Goal: Navigation & Orientation: Find specific page/section

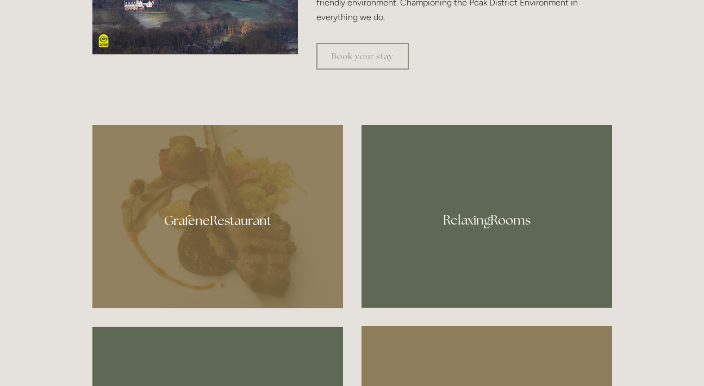
scroll to position [532, 0]
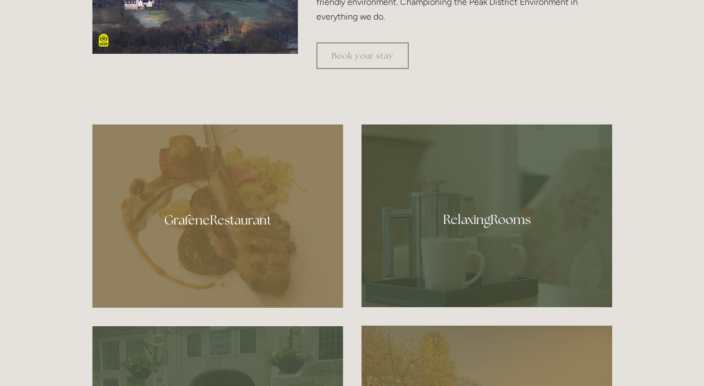
click at [246, 220] on div at bounding box center [217, 216] width 251 height 183
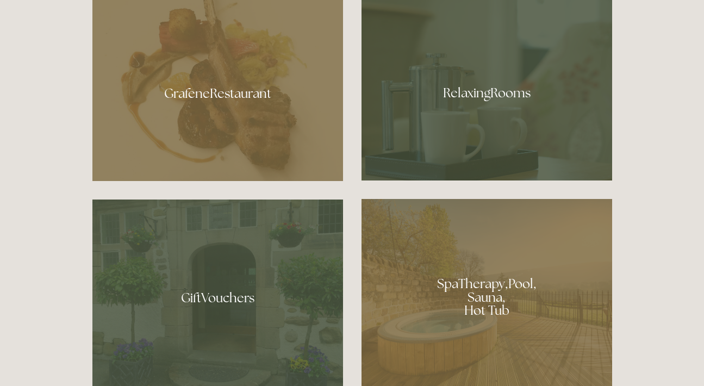
scroll to position [660, 0]
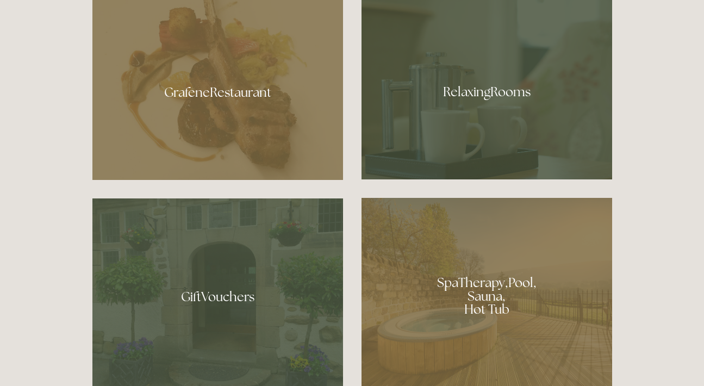
click at [457, 127] on div at bounding box center [487, 88] width 251 height 183
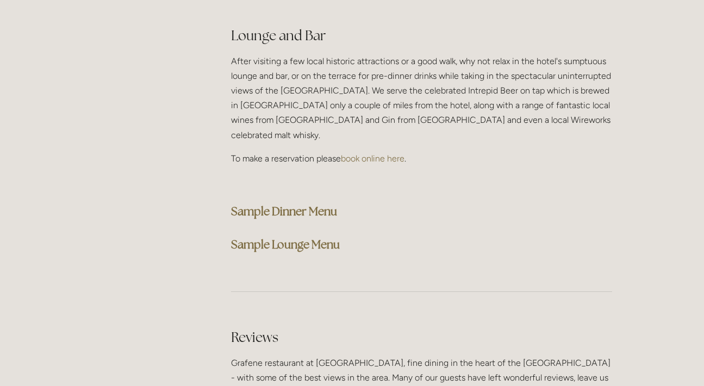
click at [290, 204] on strong "Sample Dinner Menu" at bounding box center [284, 211] width 106 height 15
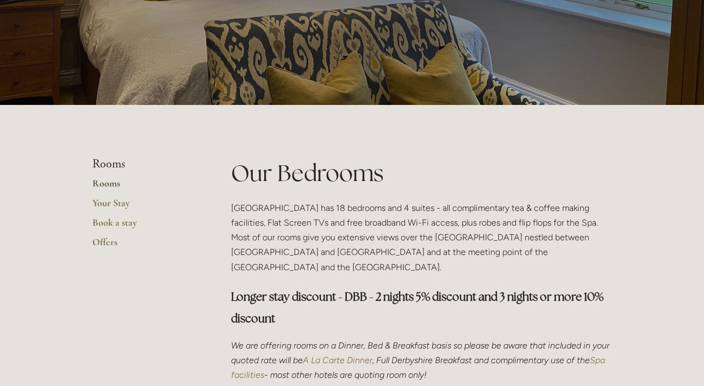
scroll to position [123, 0]
click at [104, 240] on link "Offers" at bounding box center [144, 246] width 104 height 20
click at [123, 203] on link "Your Stay" at bounding box center [144, 207] width 104 height 20
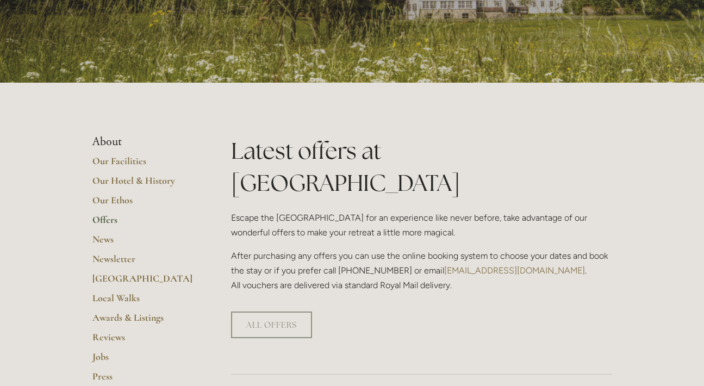
scroll to position [144, 0]
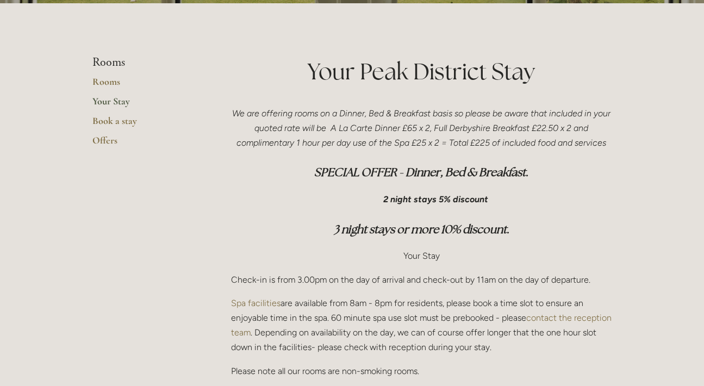
scroll to position [232, 0]
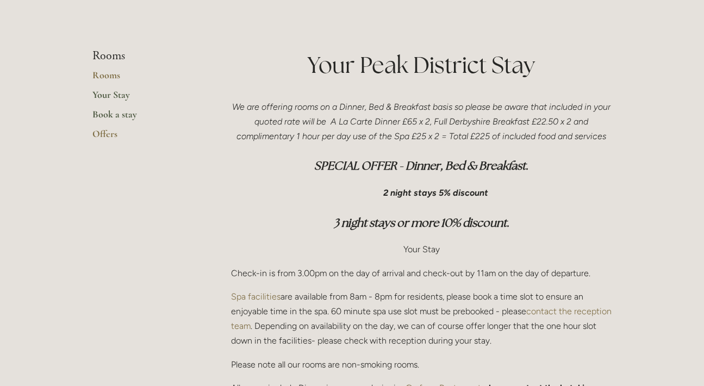
click at [116, 114] on link "Book a stay" at bounding box center [144, 118] width 104 height 20
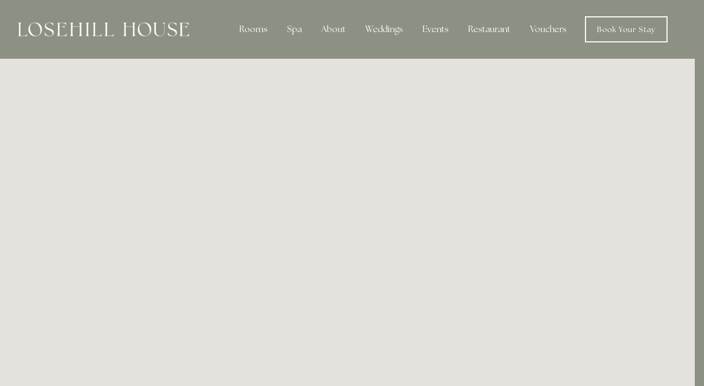
scroll to position [0, 9]
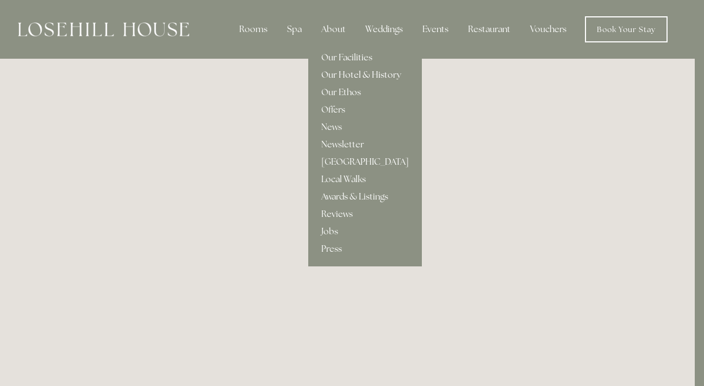
click at [332, 74] on link "Our Hotel & History" at bounding box center [365, 74] width 114 height 17
